Goal: Transaction & Acquisition: Purchase product/service

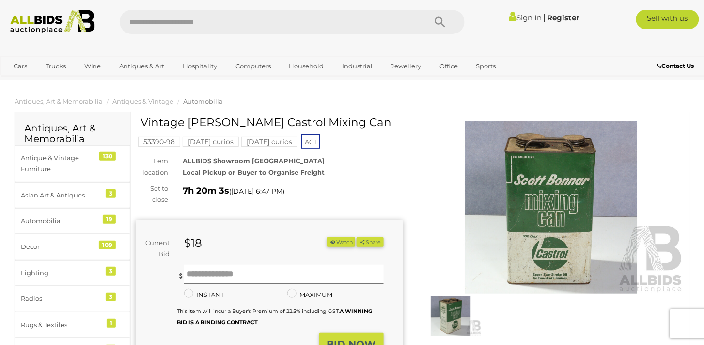
click at [176, 21] on input "text" at bounding box center [268, 22] width 297 height 24
click at [154, 24] on input "text" at bounding box center [268, 22] width 297 height 24
click at [210, 22] on input "text" at bounding box center [268, 22] width 297 height 24
type input "*****"
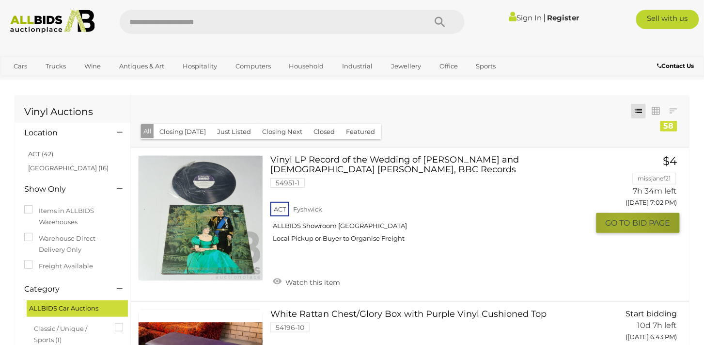
click at [622, 222] on span "GO TO" at bounding box center [619, 223] width 27 height 10
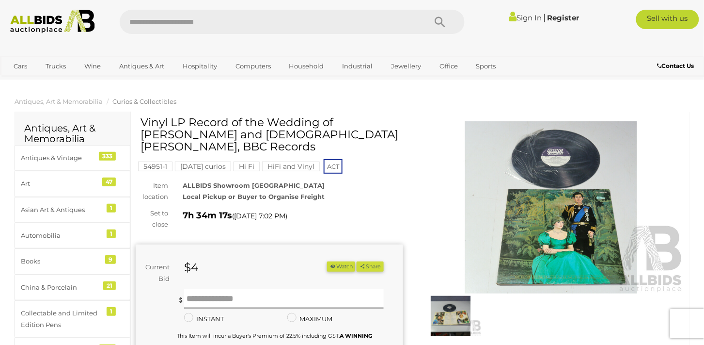
click at [219, 268] on div "$4" at bounding box center [239, 267] width 124 height 13
click at [244, 300] on input "text" at bounding box center [283, 298] width 199 height 19
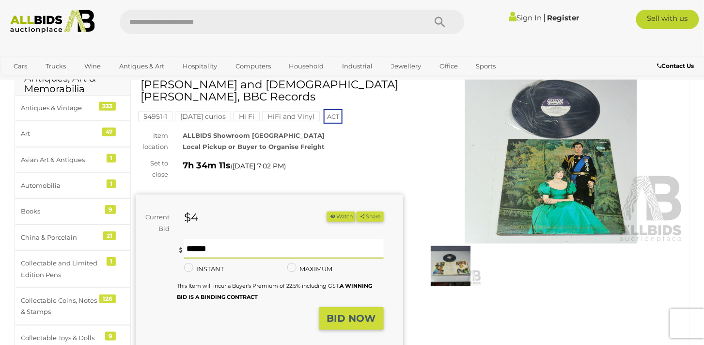
scroll to position [64, 0]
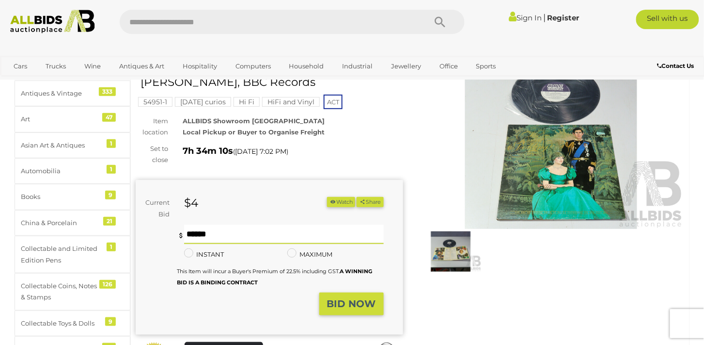
type input "*"
click at [360, 304] on strong "BID NOW" at bounding box center [351, 304] width 49 height 12
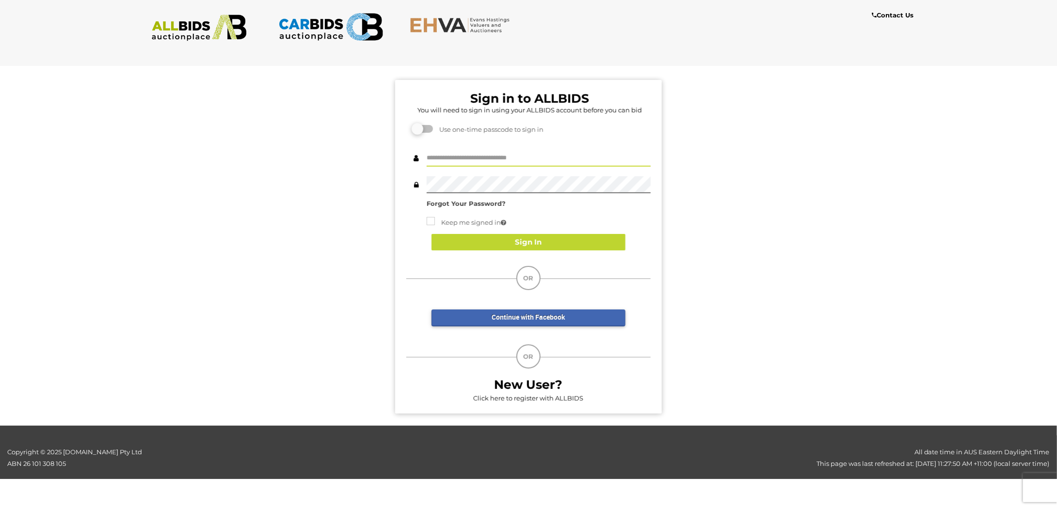
click at [476, 159] on input "text" at bounding box center [539, 158] width 224 height 17
click at [454, 154] on input "text" at bounding box center [539, 158] width 224 height 17
type input "**********"
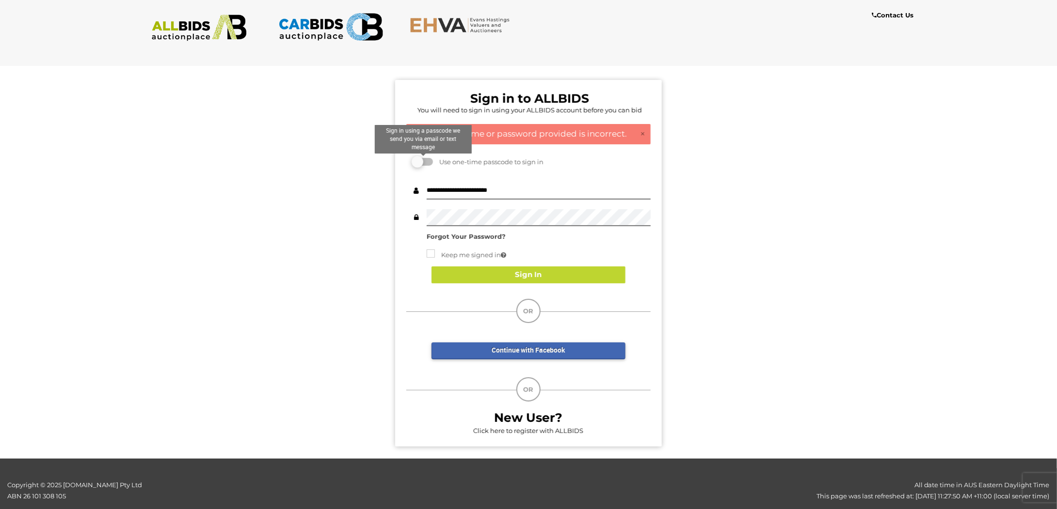
click at [430, 162] on label at bounding box center [422, 162] width 19 height 8
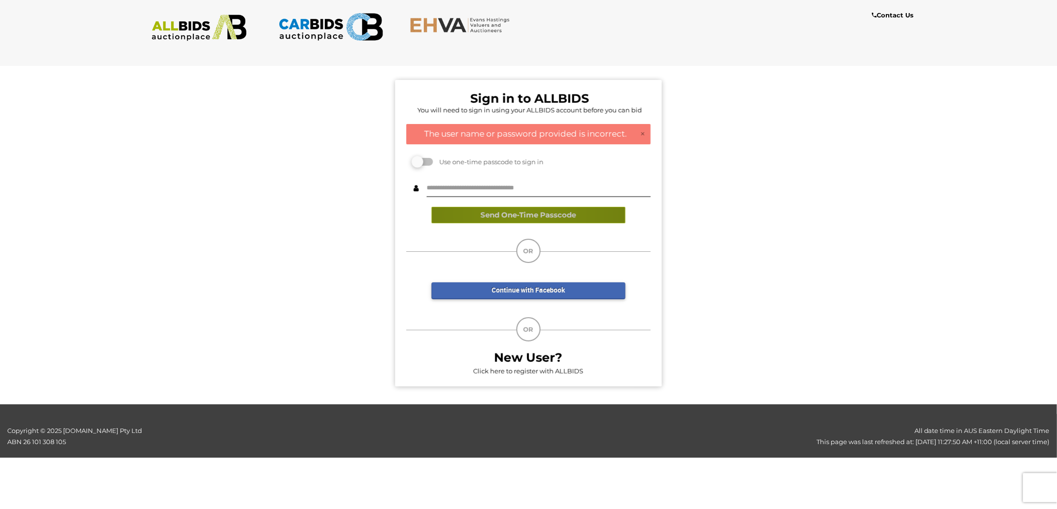
click at [519, 214] on button "Send One-Time Passcode" at bounding box center [528, 215] width 194 height 17
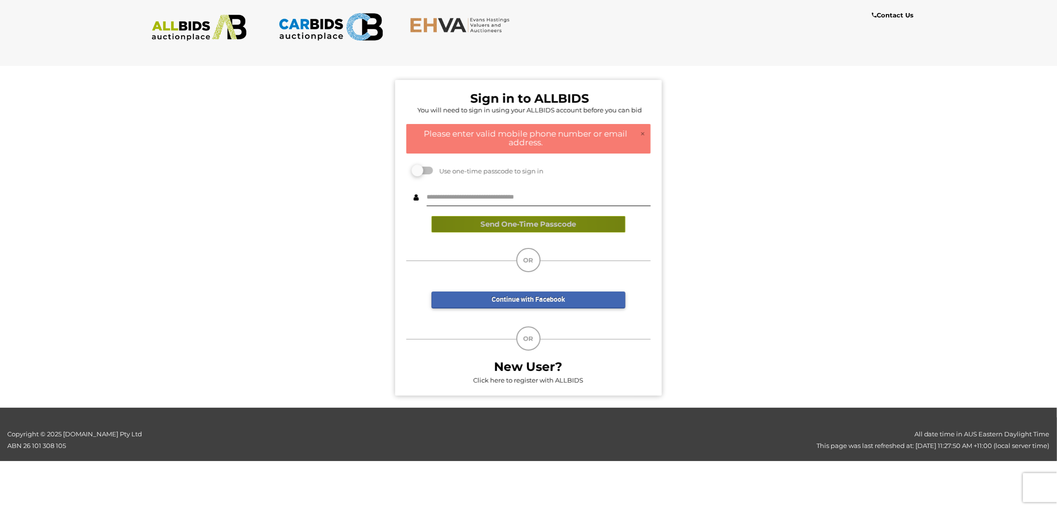
click at [530, 227] on button "Send One-Time Passcode" at bounding box center [528, 224] width 194 height 17
click at [519, 200] on input "text" at bounding box center [539, 198] width 224 height 17
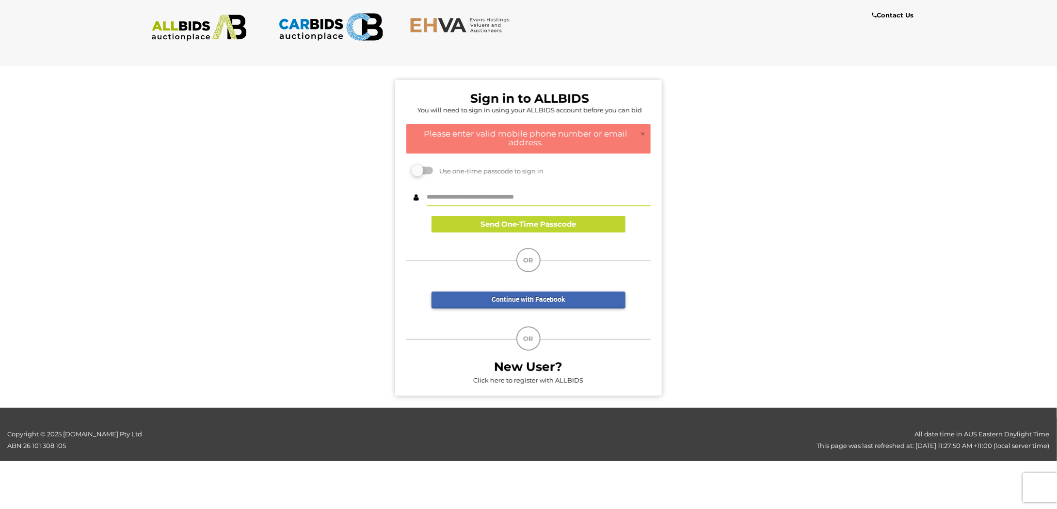
type input "**********"
click at [515, 223] on button "Send One-Time Passcode" at bounding box center [528, 224] width 194 height 17
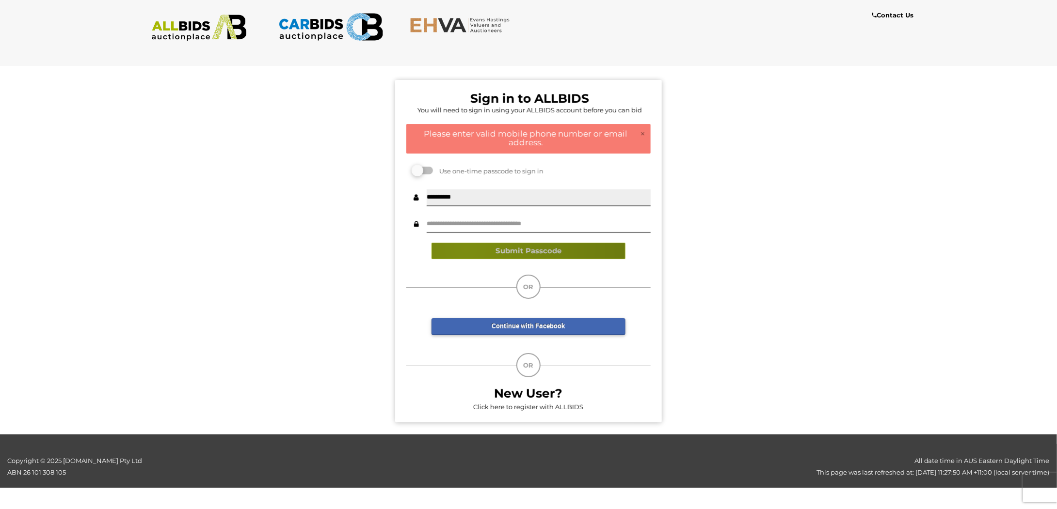
click at [465, 247] on button "Submit Passcode" at bounding box center [528, 251] width 194 height 17
click at [460, 226] on input "text" at bounding box center [539, 224] width 224 height 17
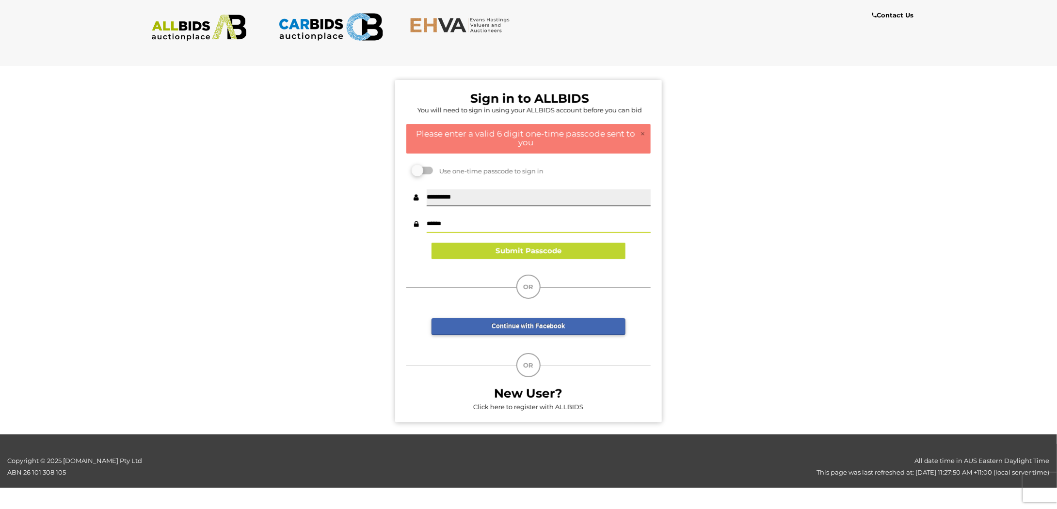
type input "******"
click at [524, 253] on button "Submit Passcode" at bounding box center [528, 251] width 194 height 17
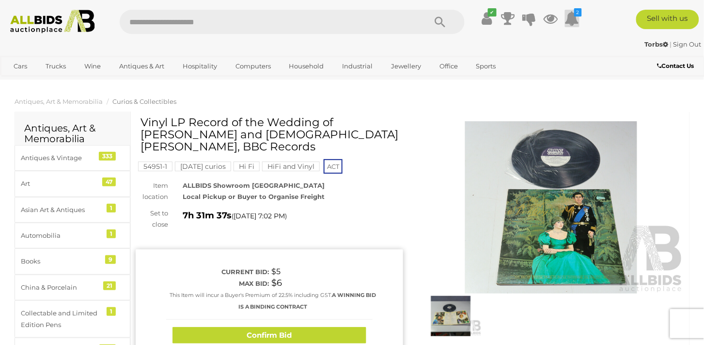
click at [569, 18] on icon at bounding box center [572, 18] width 15 height 17
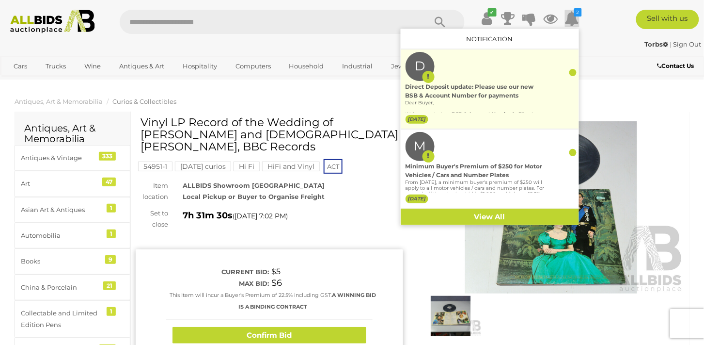
click at [474, 88] on div "Direct Deposit update: Please use our new BSB & Account Number for payments" at bounding box center [476, 90] width 140 height 17
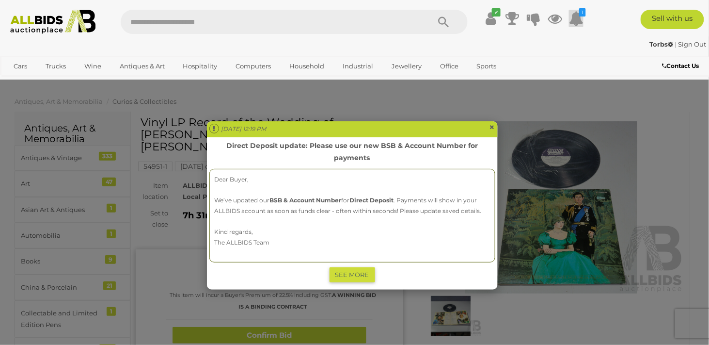
click at [491, 127] on span "×" at bounding box center [493, 127] width 6 height 12
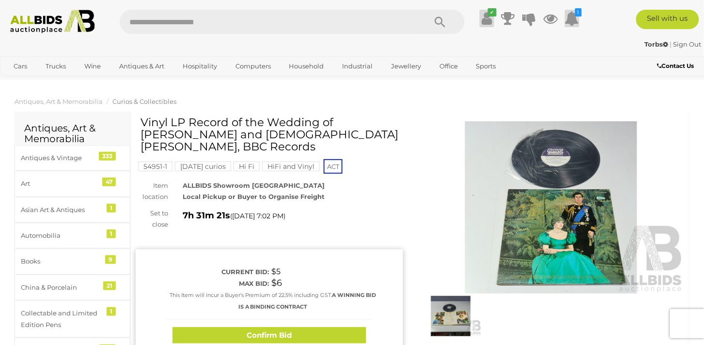
click at [483, 17] on icon at bounding box center [487, 18] width 10 height 17
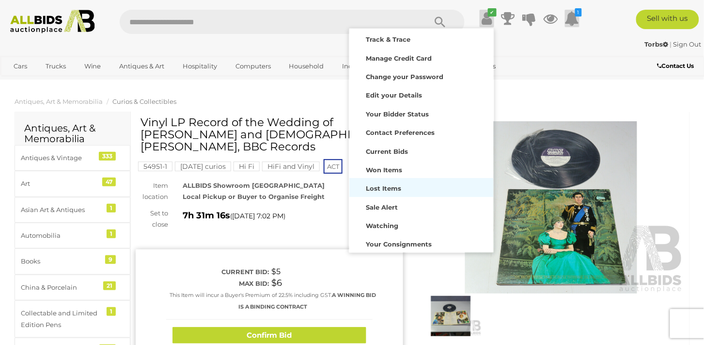
scroll to position [42, 0]
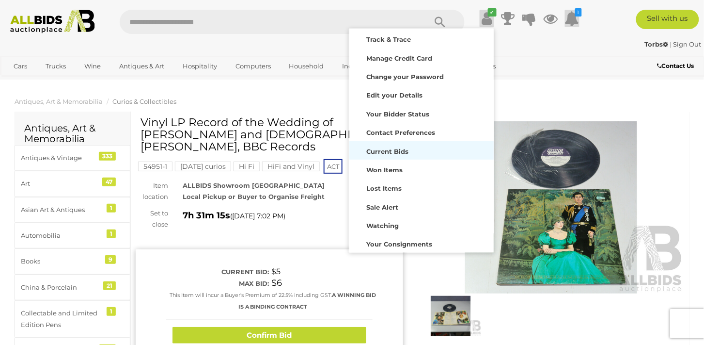
click at [397, 151] on strong "Current Bids" at bounding box center [387, 151] width 42 height 8
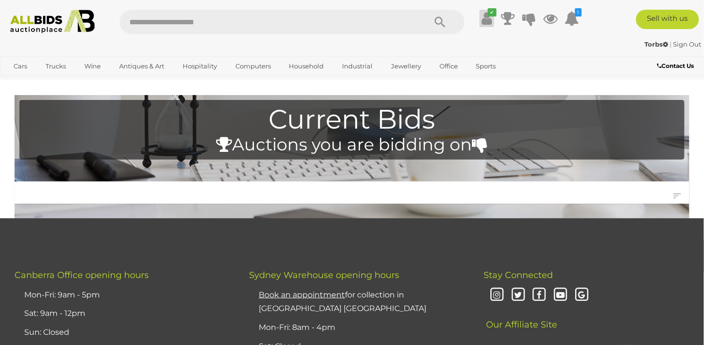
click at [490, 13] on icon "✔" at bounding box center [492, 12] width 9 height 8
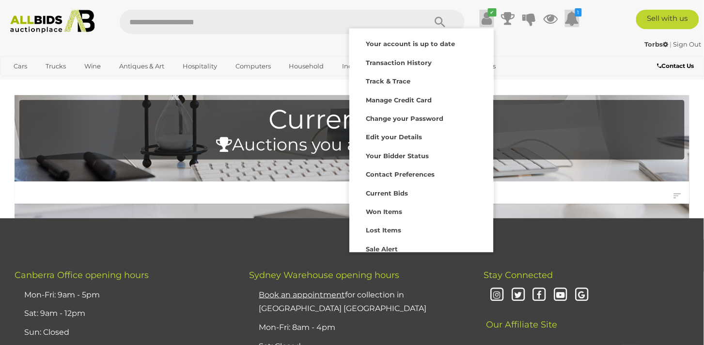
click at [568, 16] on icon at bounding box center [572, 18] width 15 height 17
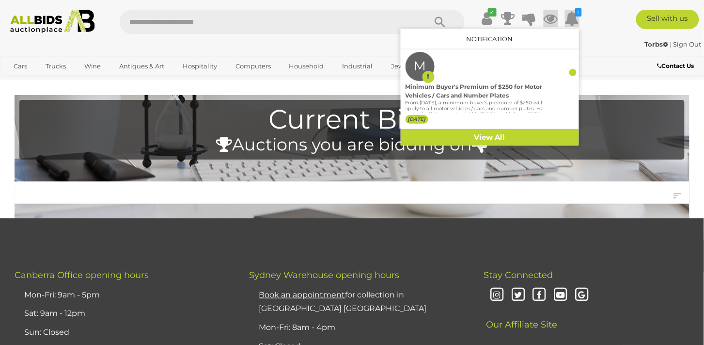
click at [553, 17] on icon at bounding box center [551, 18] width 15 height 17
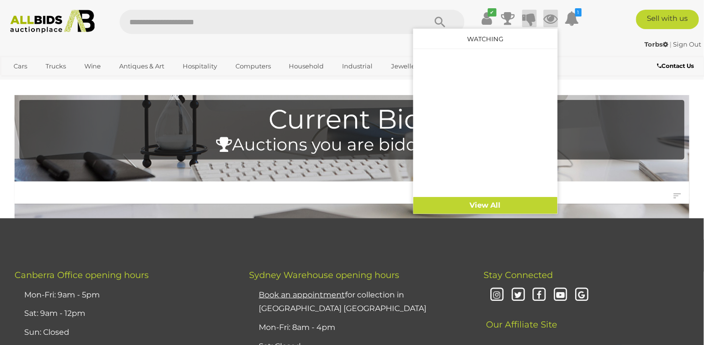
click at [528, 18] on icon at bounding box center [530, 18] width 14 height 17
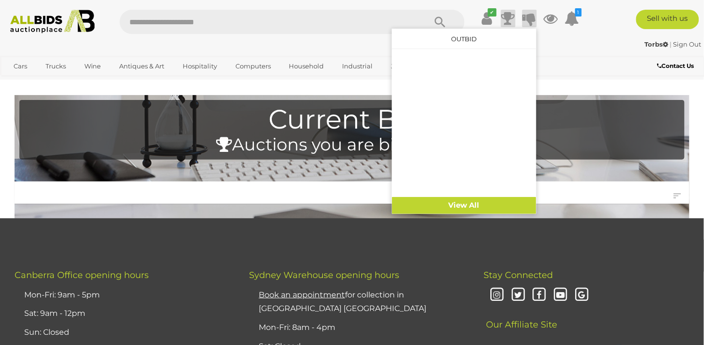
click at [511, 17] on icon at bounding box center [509, 18] width 14 height 17
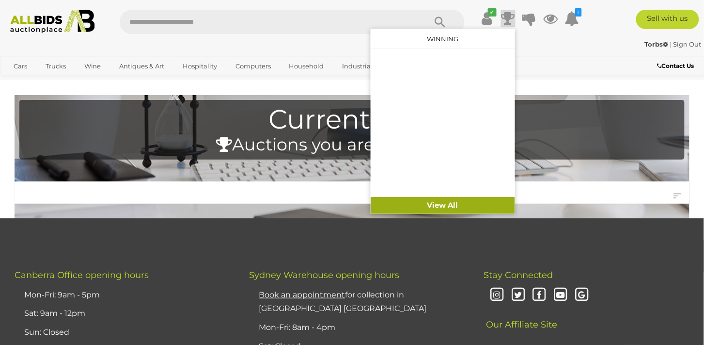
click at [453, 203] on link "View All" at bounding box center [443, 205] width 144 height 17
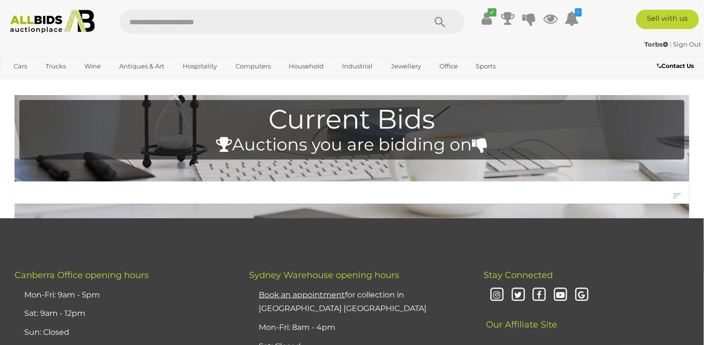
click at [293, 18] on input "text" at bounding box center [268, 22] width 297 height 24
click at [281, 22] on input "text" at bounding box center [268, 22] width 297 height 24
click at [168, 26] on input "text" at bounding box center [268, 22] width 297 height 24
type input "*****"
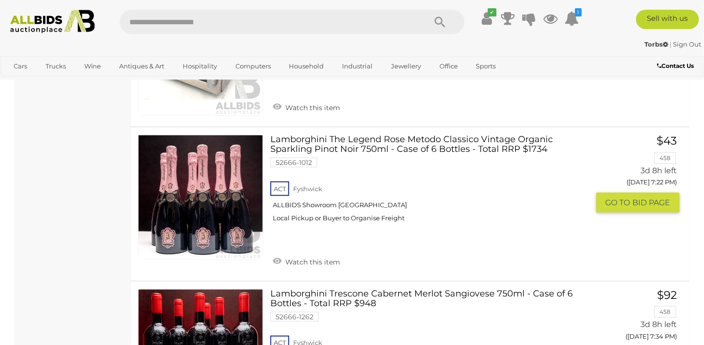
scroll to position [2133, 0]
